Goal: Information Seeking & Learning: Check status

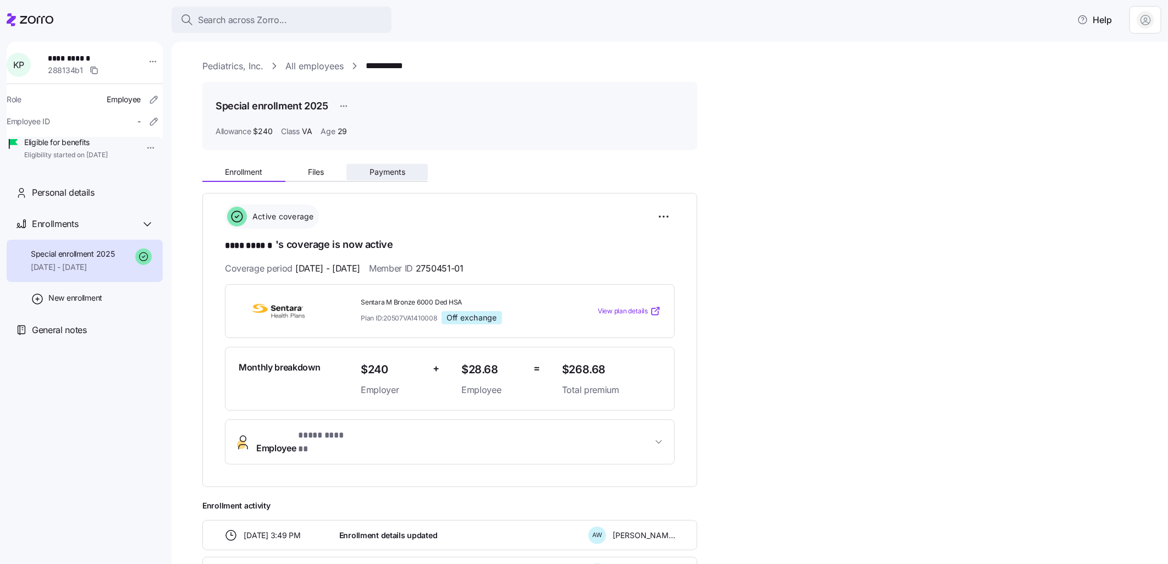
click at [380, 171] on span "Payments" at bounding box center [388, 172] width 36 height 8
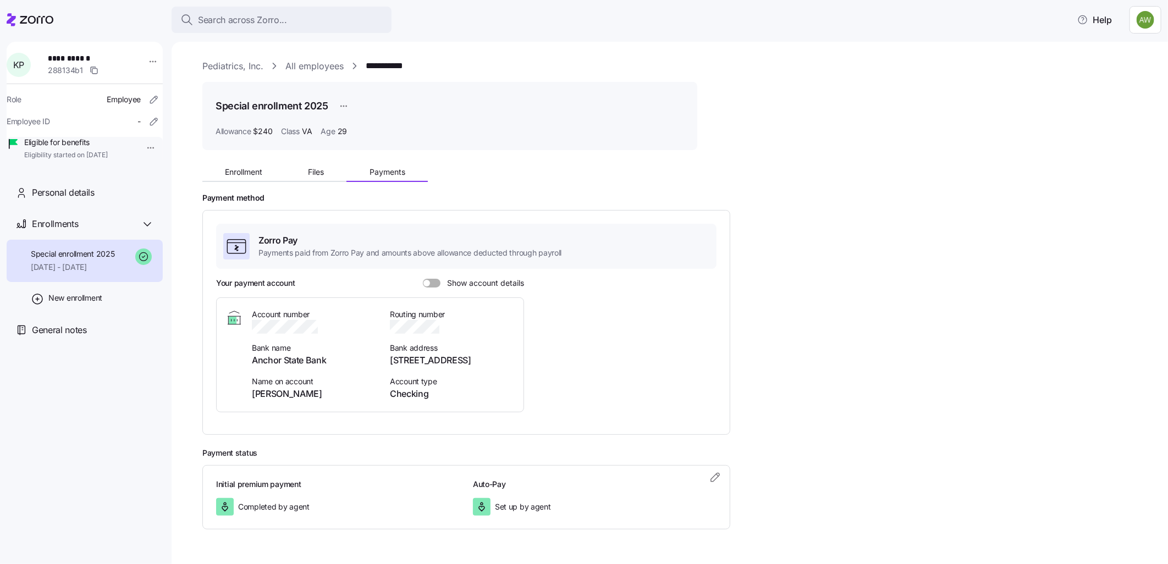
click at [437, 282] on span at bounding box center [435, 283] width 11 height 9
click at [423, 279] on input "Show account details" at bounding box center [423, 279] width 0 height 0
click at [238, 172] on span "Enrollment" at bounding box center [243, 172] width 37 height 8
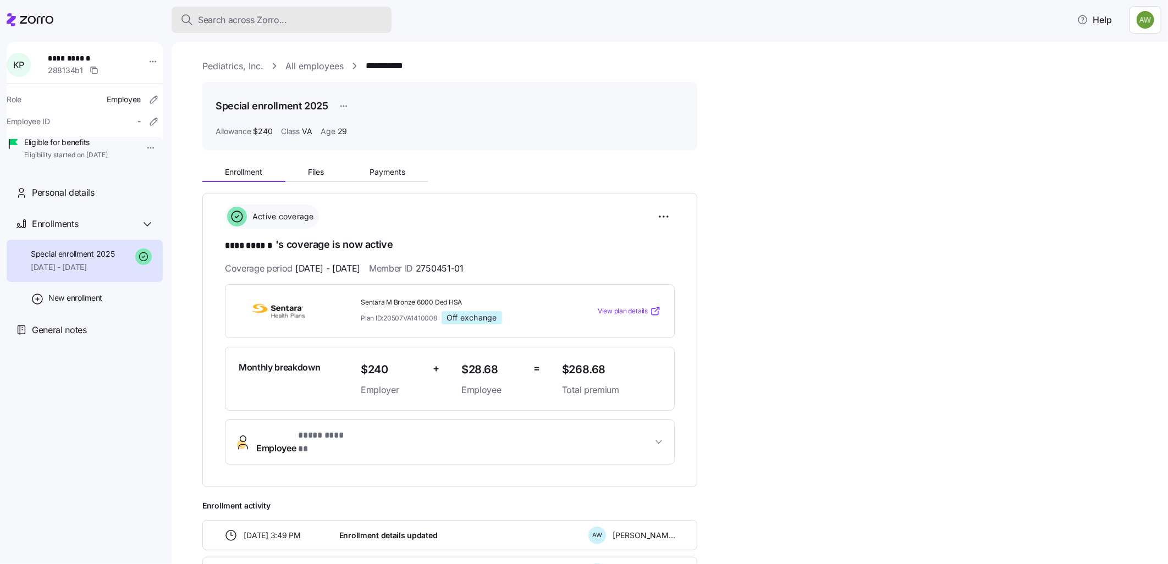
click at [237, 14] on span "Search across Zorro..." at bounding box center [242, 20] width 89 height 14
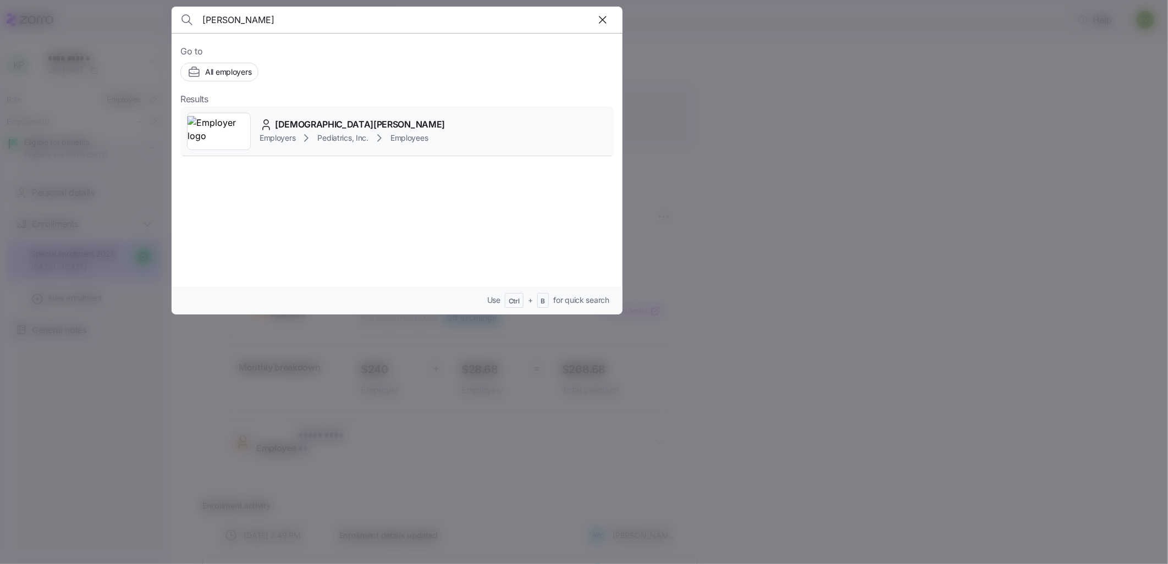
type input "[PERSON_NAME]"
click at [290, 132] on div "Employers Pediatrics, Inc. Employees" at bounding box center [352, 137] width 185 height 13
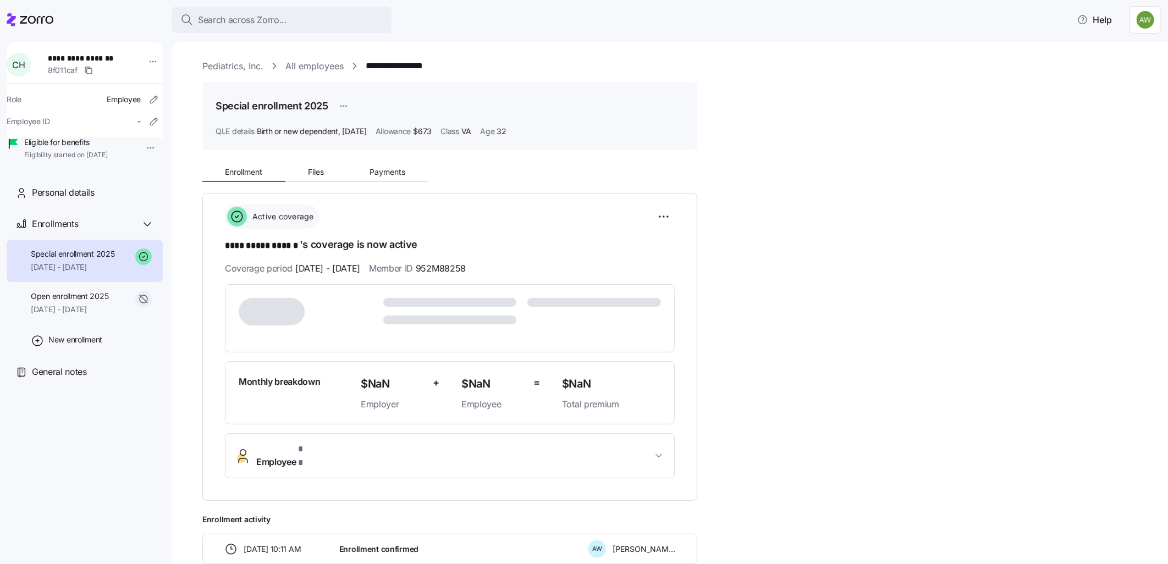
click at [782, 234] on div "**********" at bounding box center [677, 509] width 950 height 700
click at [254, 174] on span "Enrollment" at bounding box center [243, 172] width 37 height 8
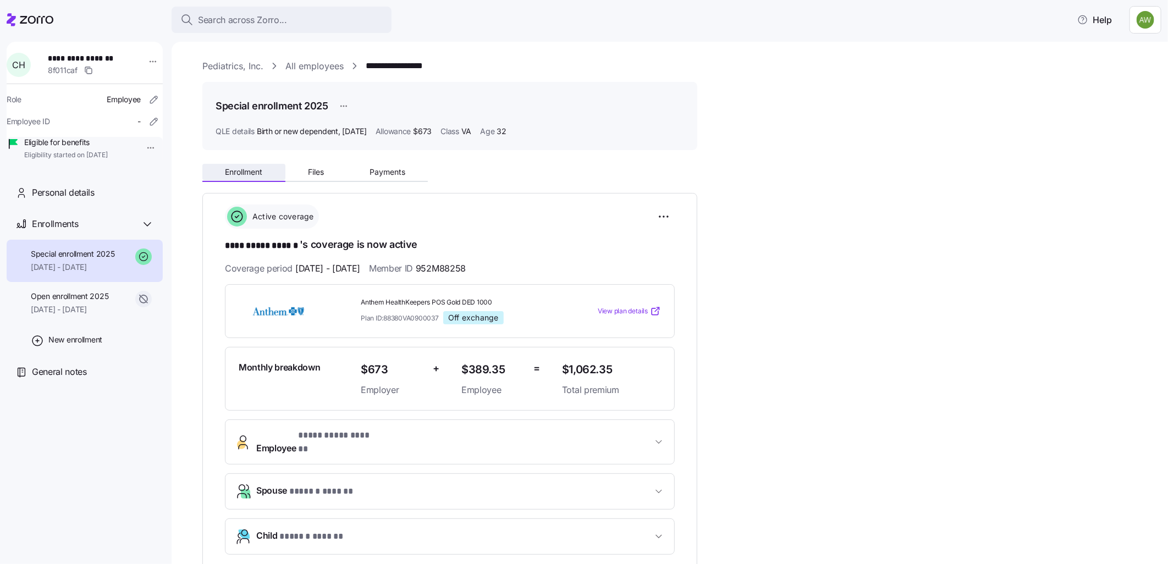
click at [237, 166] on button "Enrollment" at bounding box center [243, 172] width 83 height 17
click at [311, 168] on span "Files" at bounding box center [316, 172] width 16 height 8
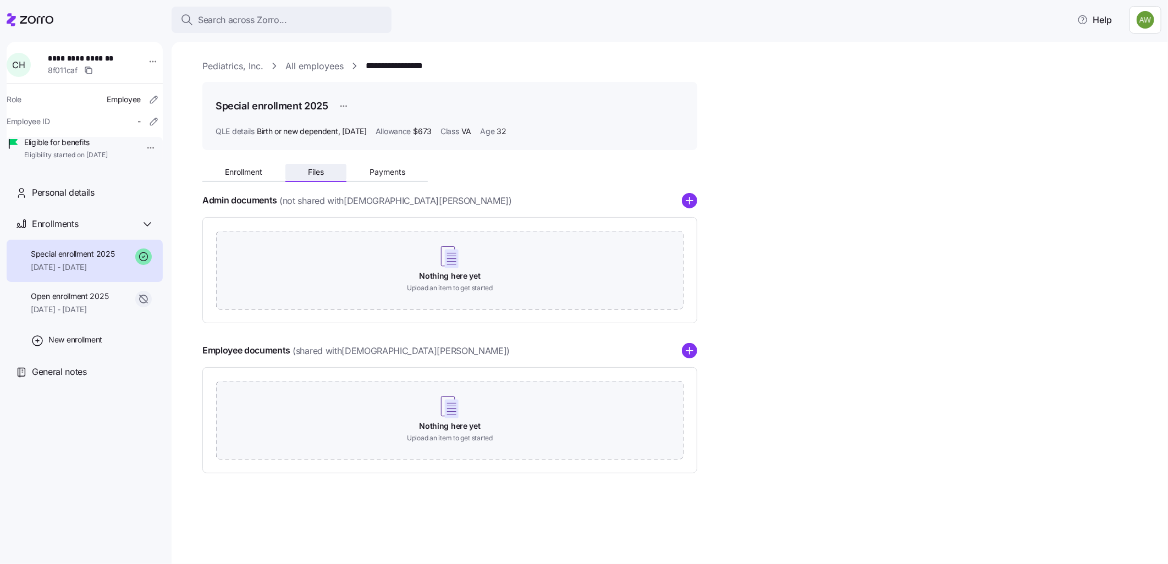
click at [321, 175] on span "Files" at bounding box center [316, 172] width 16 height 8
click at [387, 171] on span "Payments" at bounding box center [388, 172] width 36 height 8
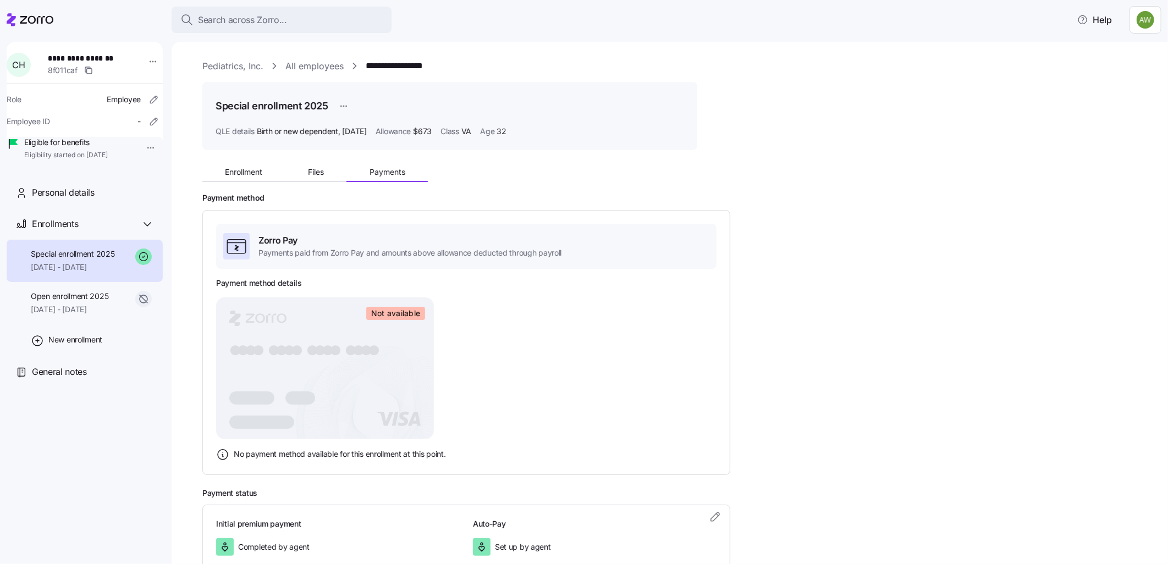
click at [548, 322] on div "Payment method details Not available ● ● ● ● ● ● ● ● ● ● ● ● ● ● ● ● No payment…" at bounding box center [466, 370] width 501 height 184
click at [239, 166] on button "Enrollment" at bounding box center [243, 172] width 83 height 17
